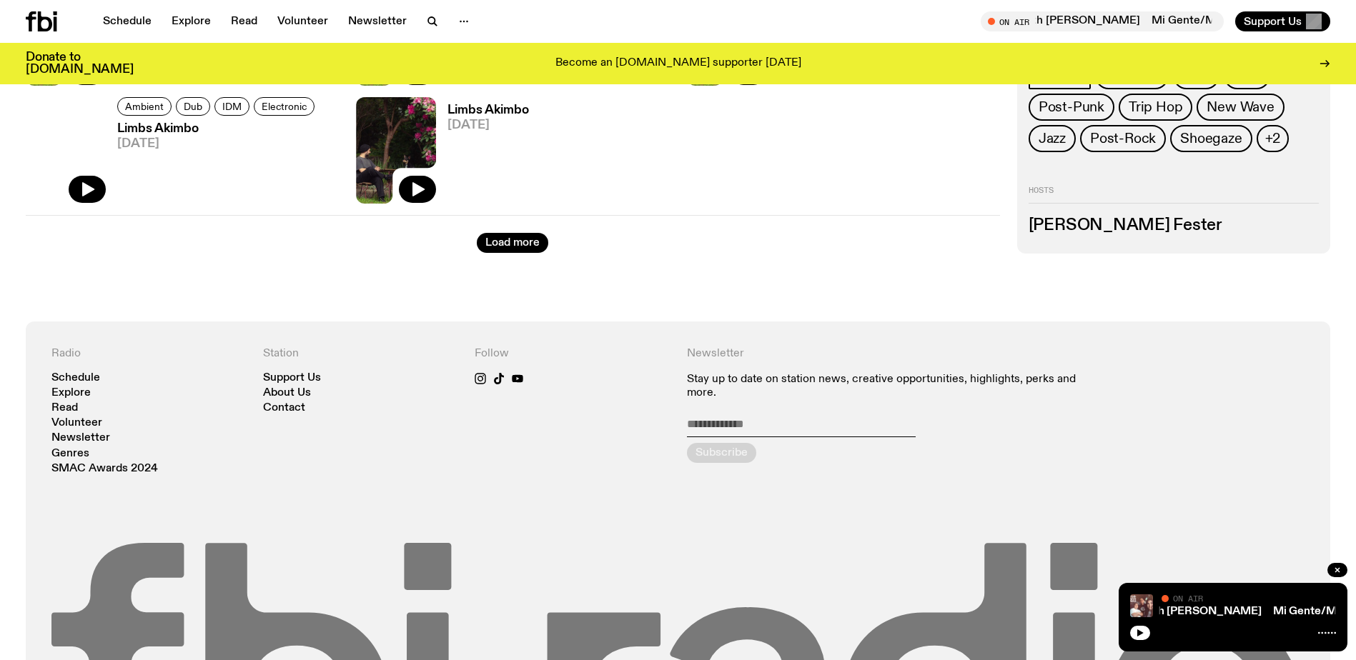
scroll to position [2278, 0]
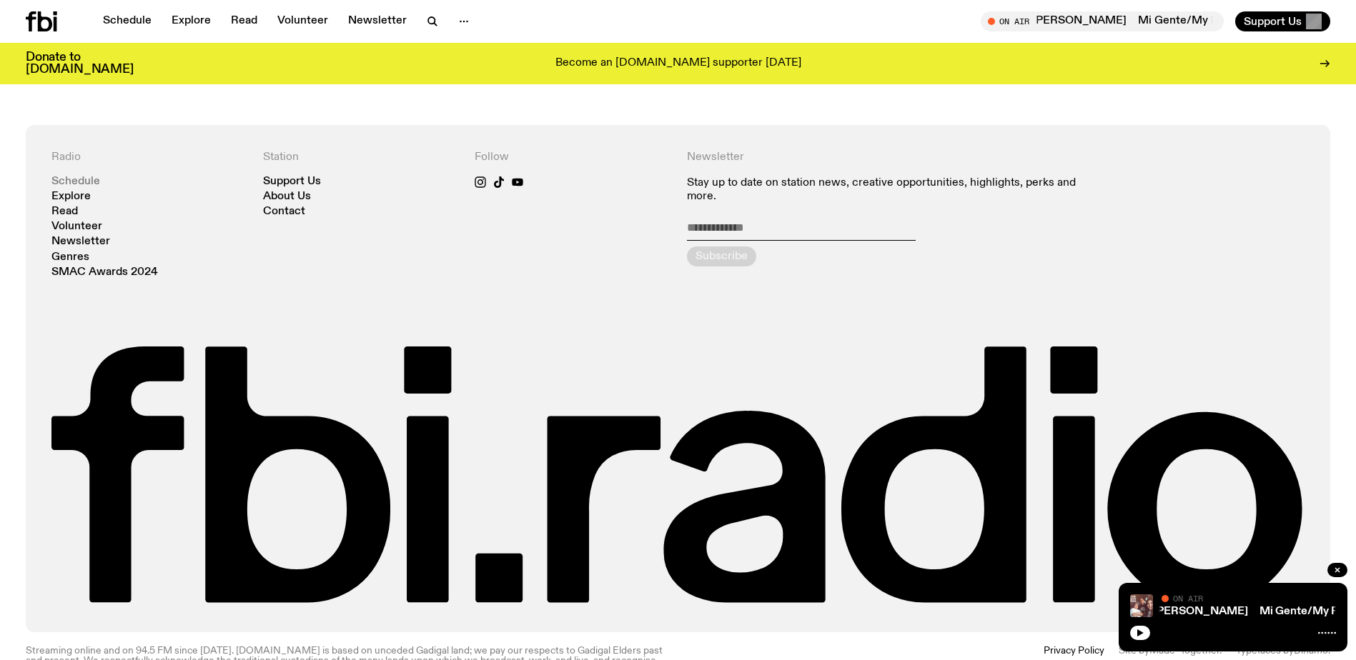
click at [87, 187] on nav "Schedule Explore Read Volunteer Newsletter Genres SMAC Awards 2024" at bounding box center [148, 227] width 194 height 101
click at [78, 182] on link "Schedule" at bounding box center [75, 182] width 49 height 11
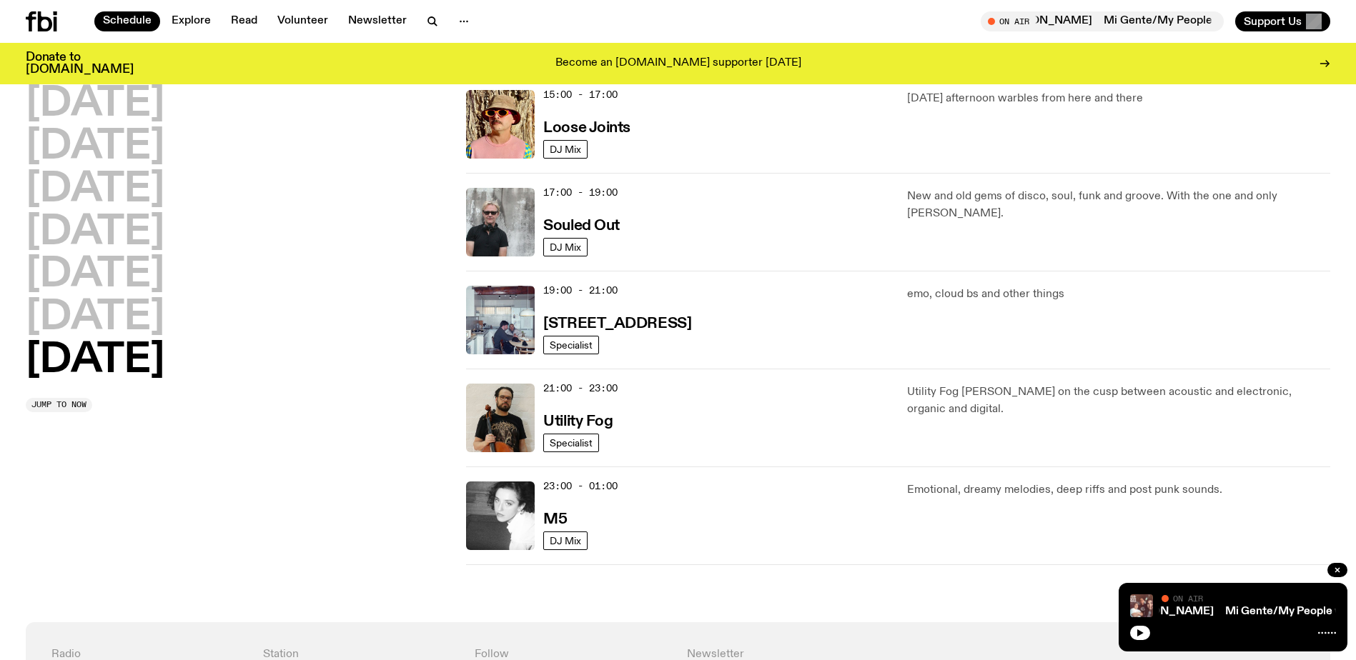
scroll to position [492, 0]
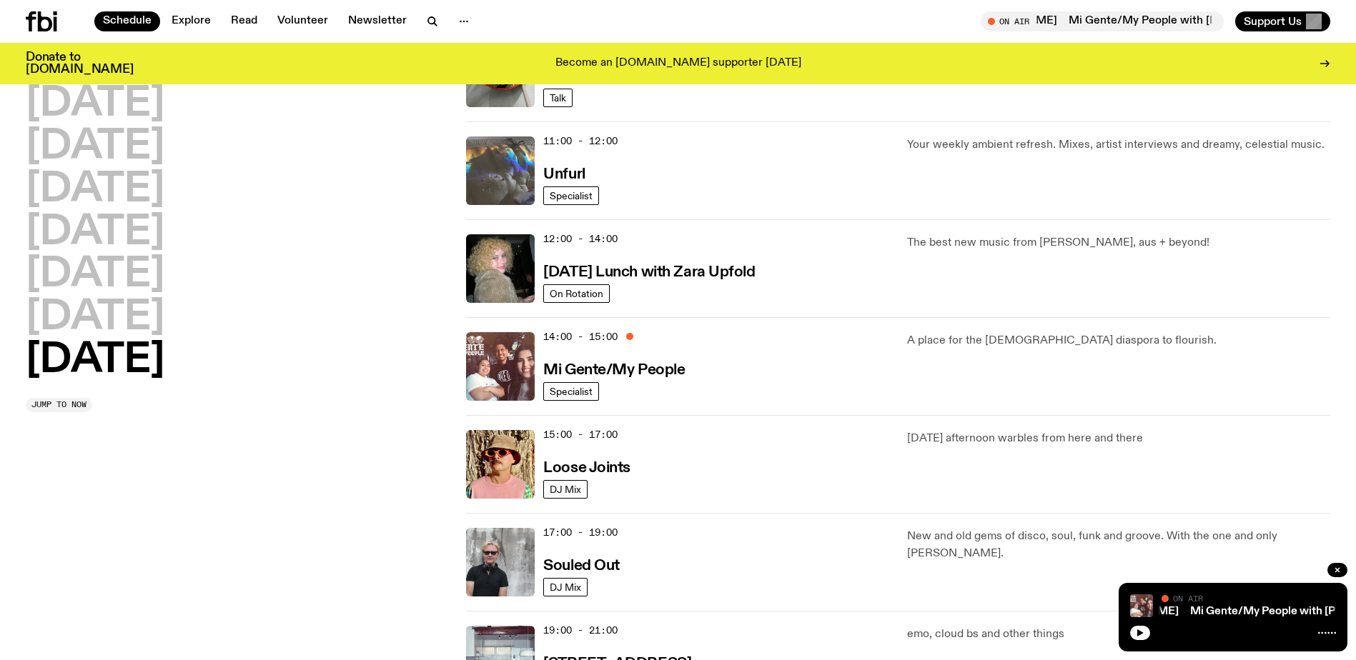
click at [520, 160] on img at bounding box center [500, 171] width 69 height 69
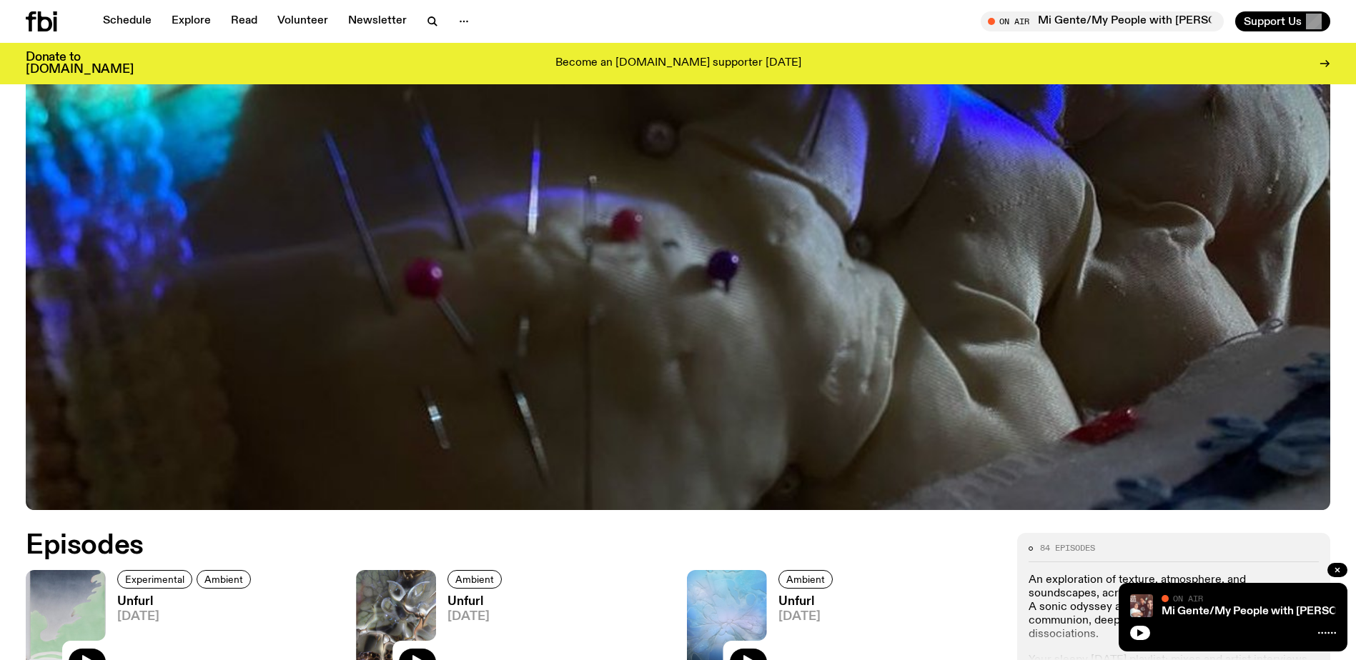
scroll to position [563, 0]
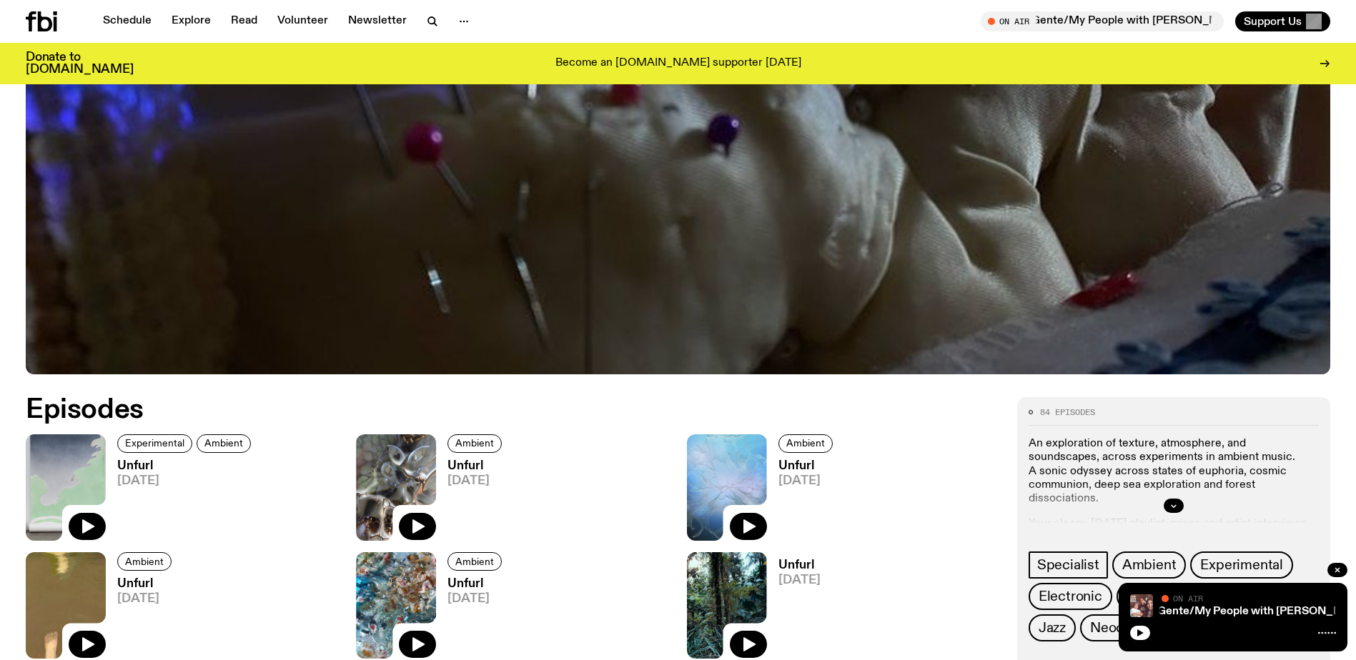
click at [405, 471] on img at bounding box center [396, 488] width 80 height 107
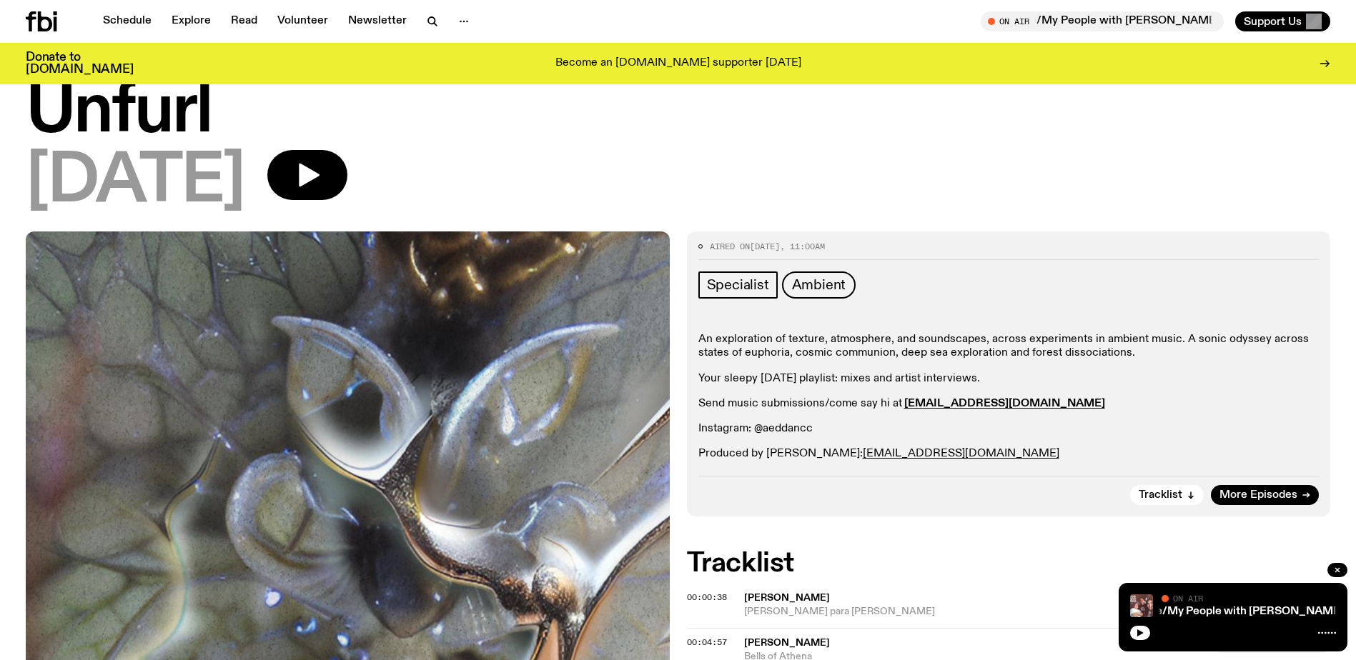
scroll to position [71, 0]
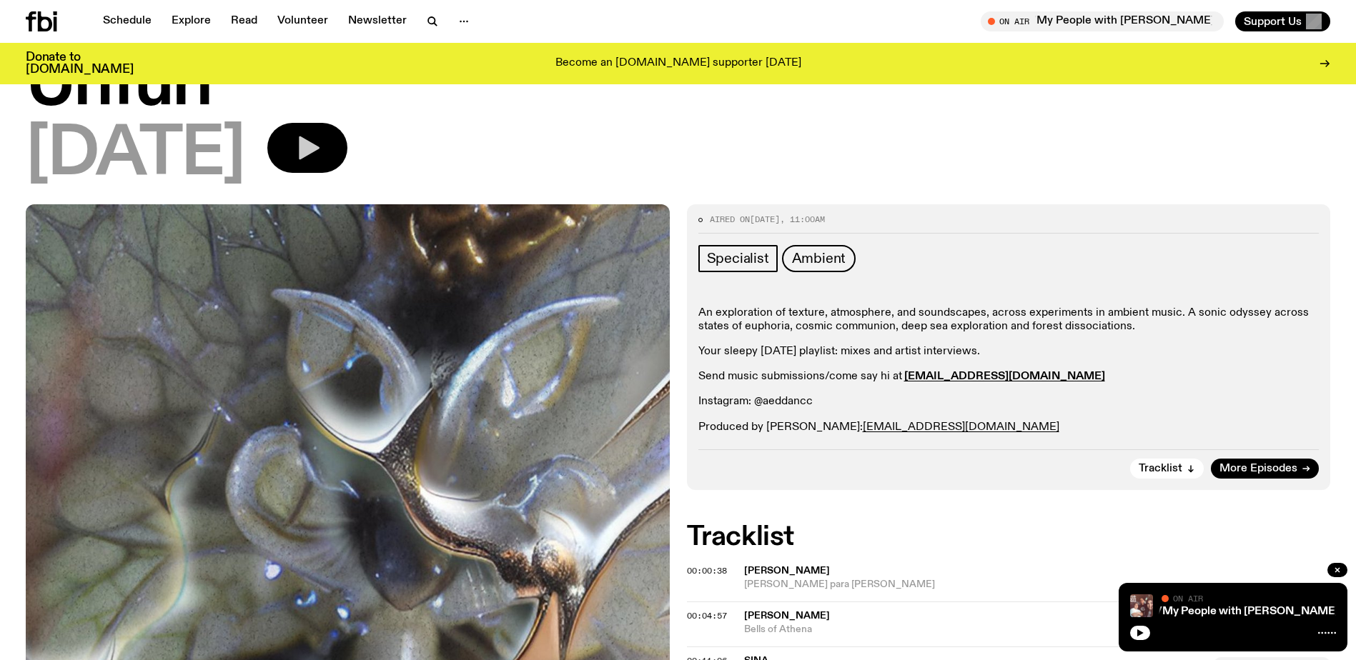
click at [320, 150] on icon "button" at bounding box center [309, 149] width 21 height 24
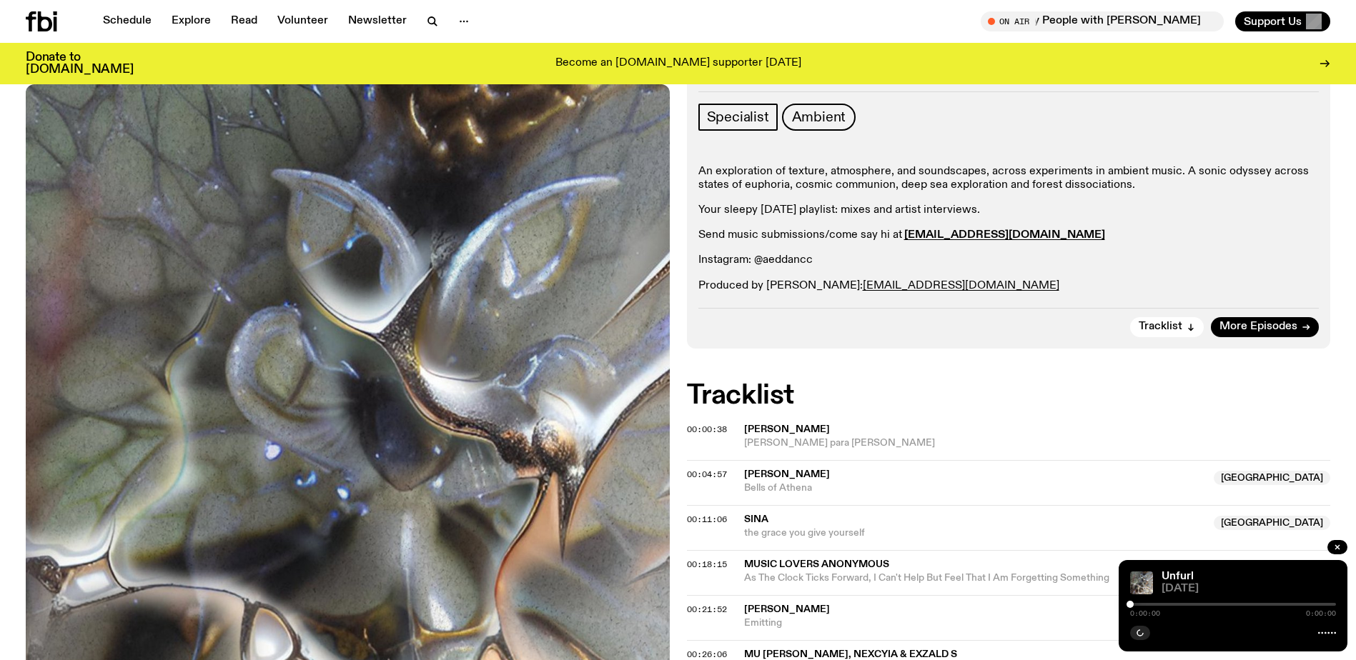
scroll to position [214, 0]
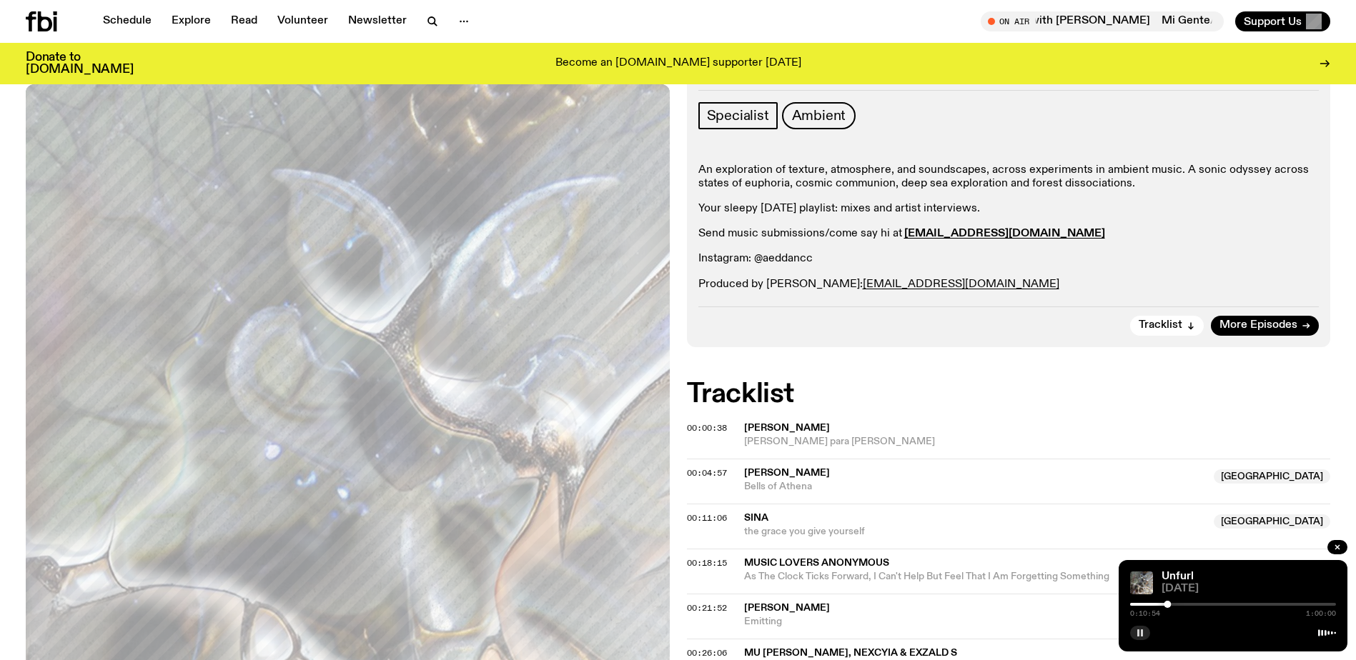
click at [1141, 636] on rect "button" at bounding box center [1142, 633] width 2 height 7
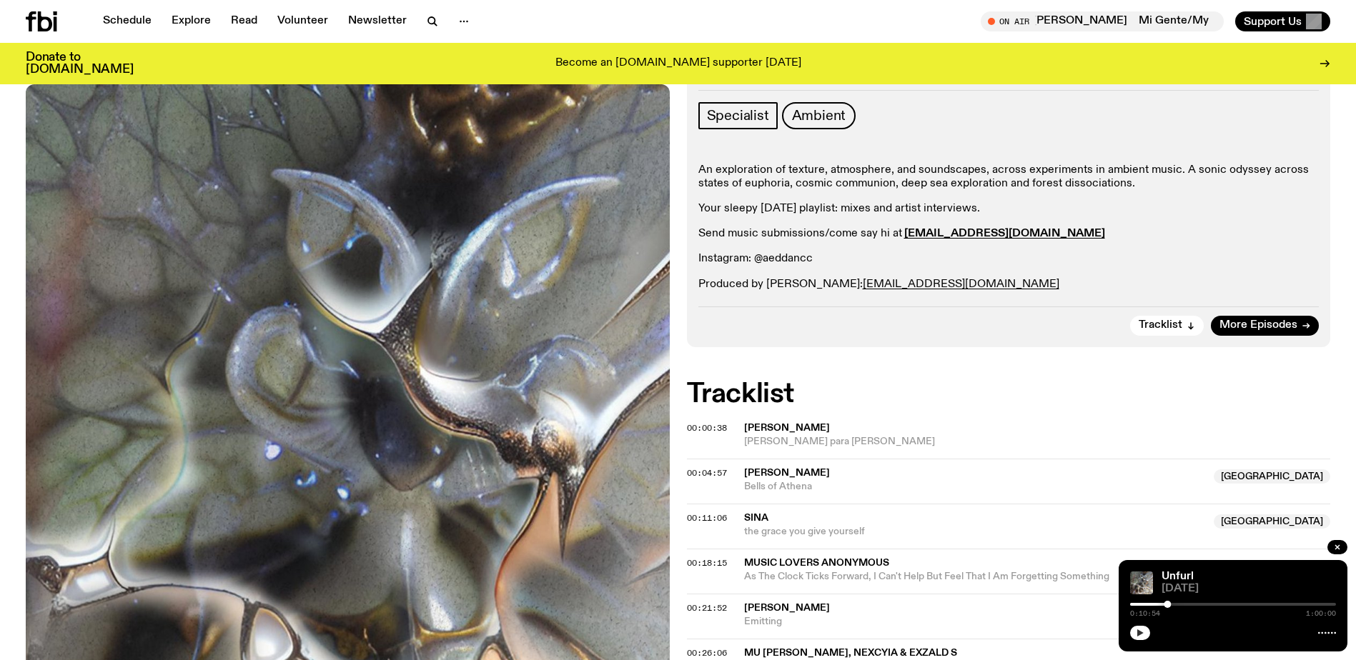
click at [1141, 634] on icon "button" at bounding box center [1140, 633] width 6 height 7
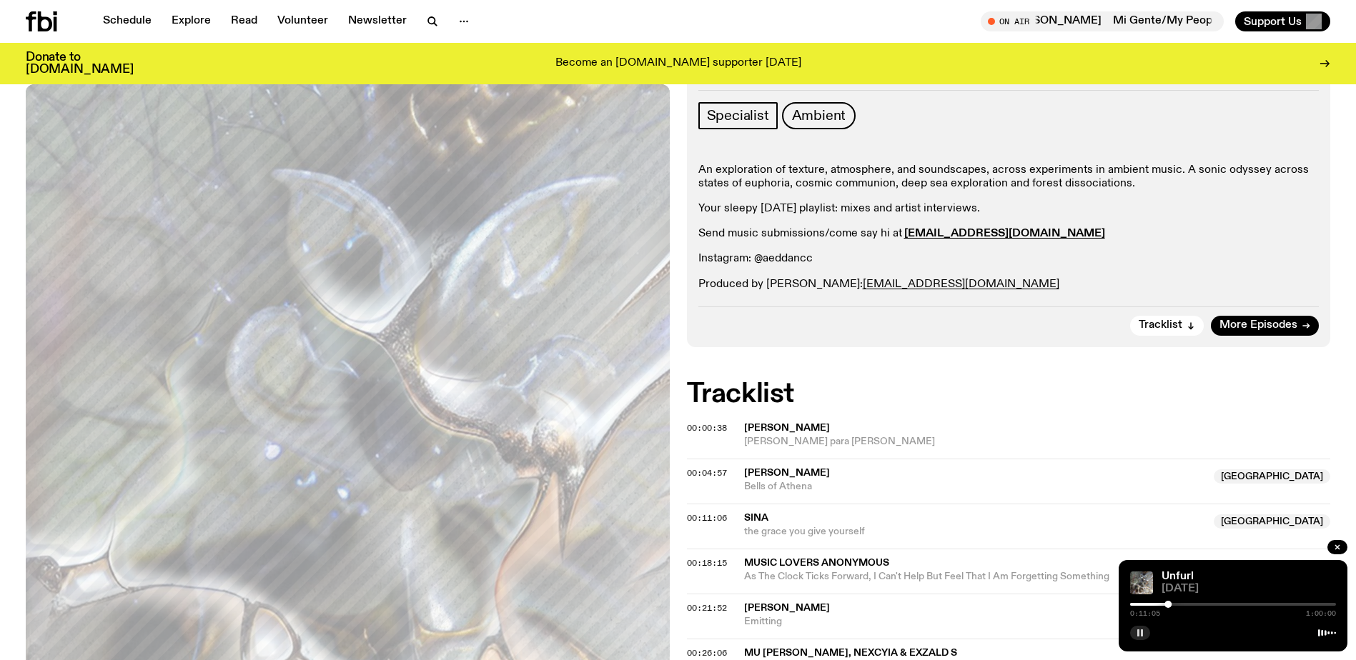
click at [1135, 631] on button "button" at bounding box center [1140, 633] width 20 height 14
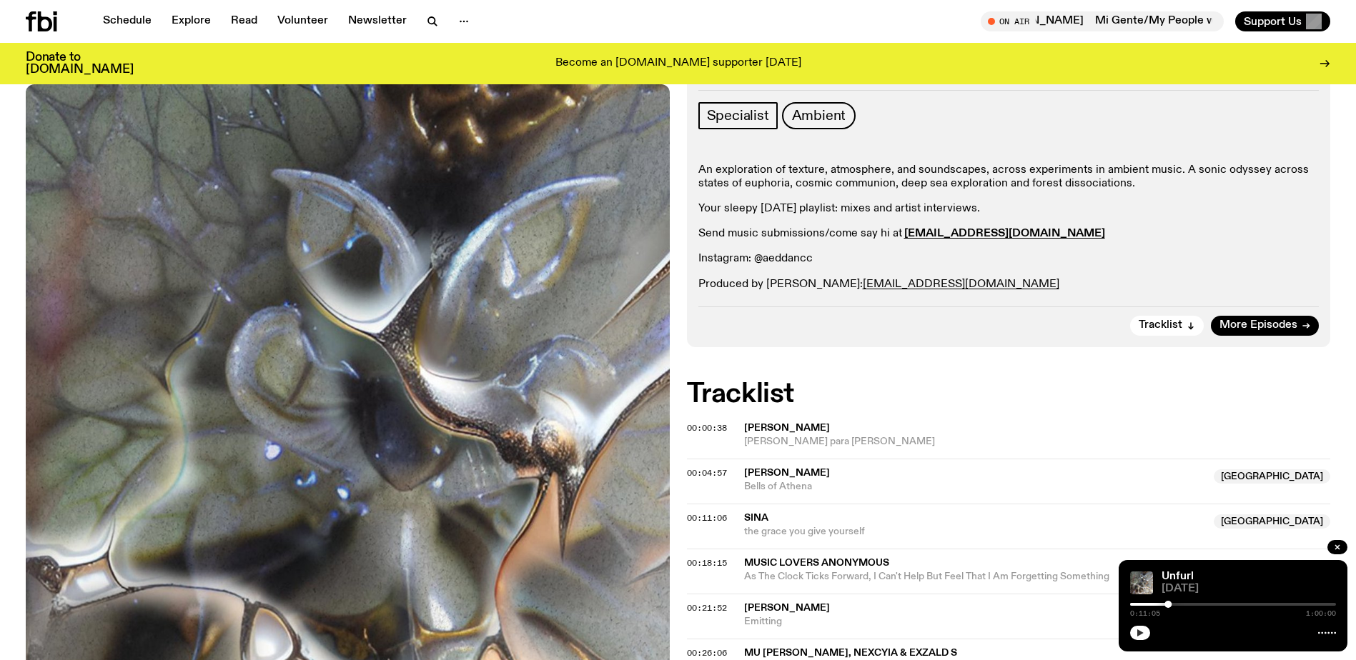
click at [1143, 630] on icon "button" at bounding box center [1140, 633] width 9 height 9
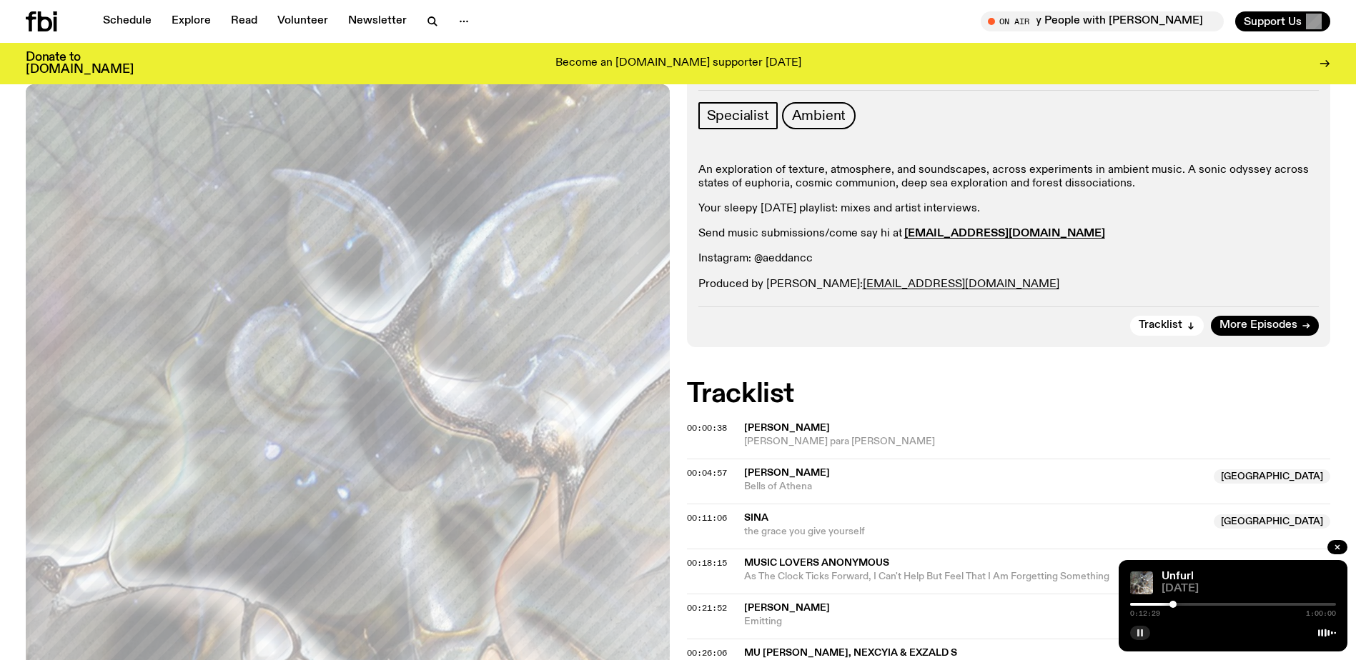
click at [1136, 633] on icon "button" at bounding box center [1140, 633] width 9 height 9
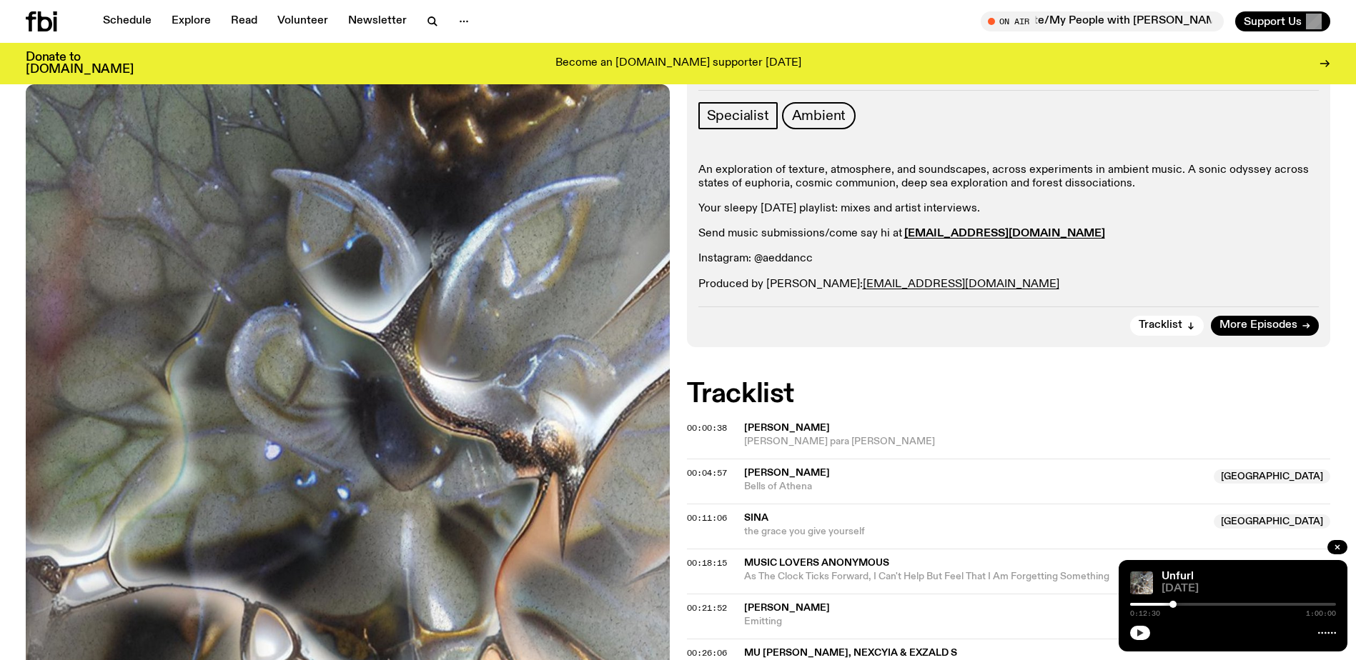
click at [1143, 646] on div "Unfurl [DATE] 0:12:30 1:00:00" at bounding box center [1233, 605] width 229 height 91
click at [1144, 646] on div "Unfurl [DATE] 0:12:30 1:00:00" at bounding box center [1233, 605] width 229 height 91
click at [1142, 633] on icon "button" at bounding box center [1140, 633] width 6 height 7
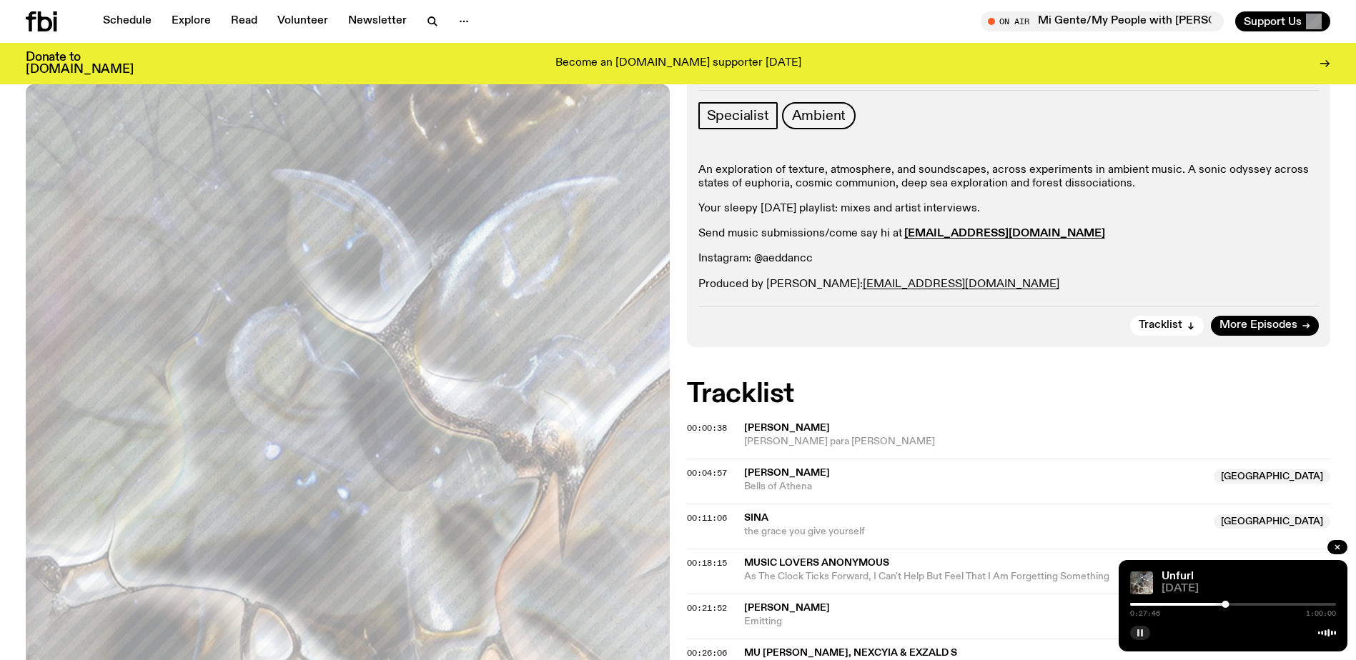
click at [1174, 605] on div at bounding box center [1122, 604] width 206 height 3
